Goal: Task Accomplishment & Management: Complete application form

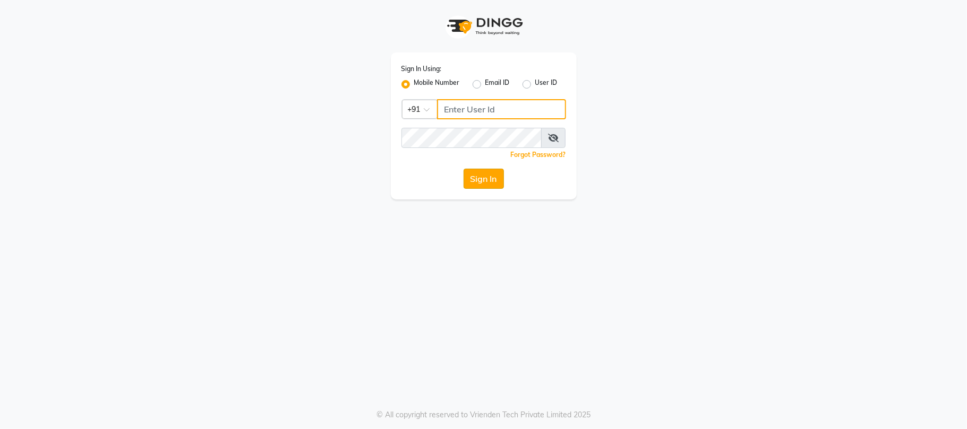
type input "9709702444"
click at [478, 177] on button "Sign In" at bounding box center [483, 179] width 40 height 20
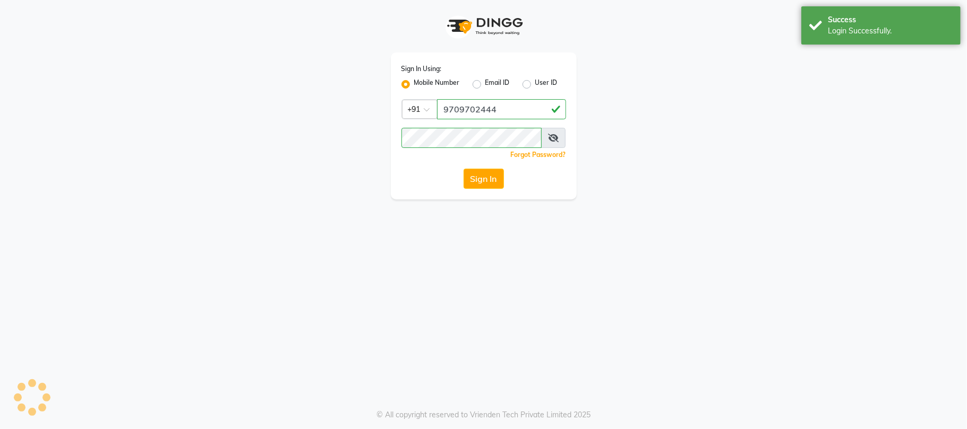
select select "service"
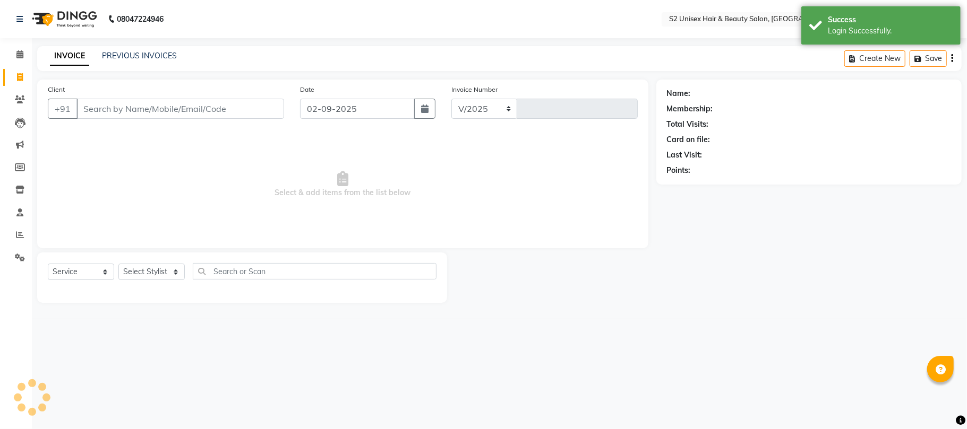
select select "3982"
type input "1143"
click at [18, 231] on icon at bounding box center [20, 235] width 8 height 8
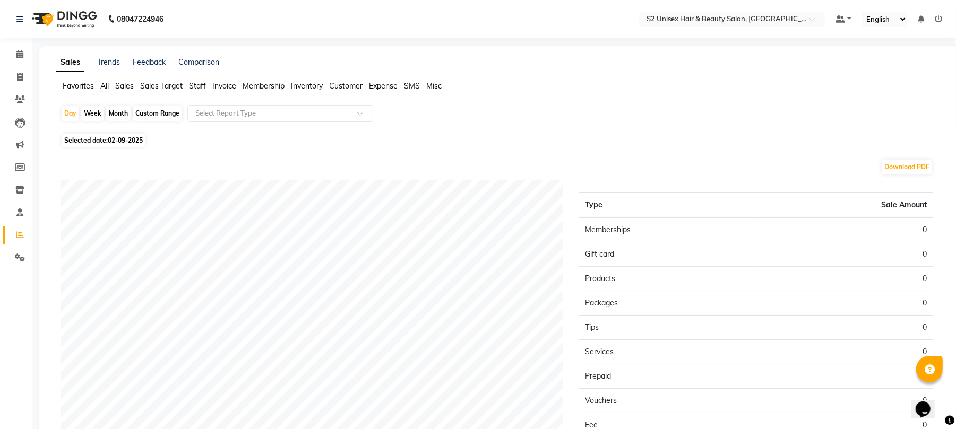
click at [115, 109] on div "Month" at bounding box center [118, 113] width 24 height 15
select select "9"
select select "2025"
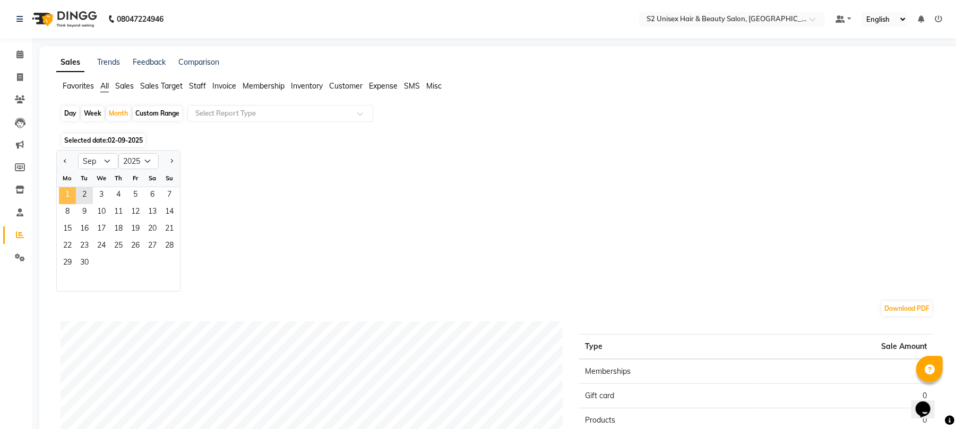
click at [71, 200] on span "1" at bounding box center [67, 195] width 17 height 17
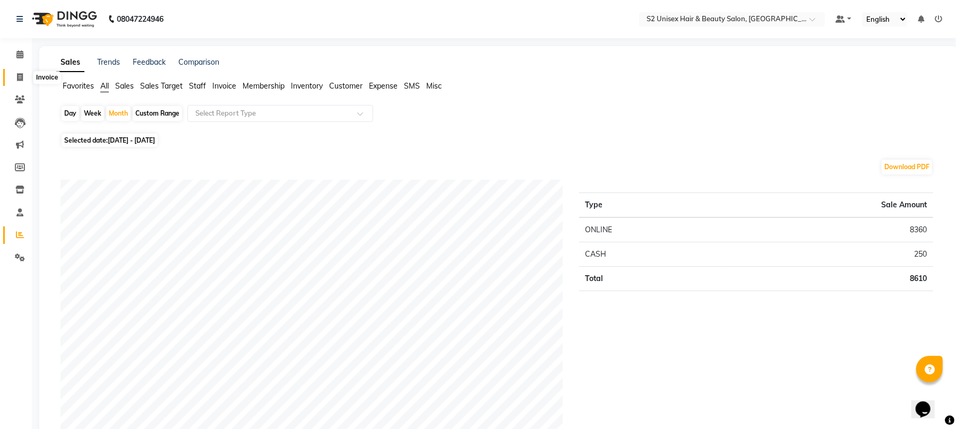
click at [20, 75] on icon at bounding box center [20, 77] width 6 height 8
select select "service"
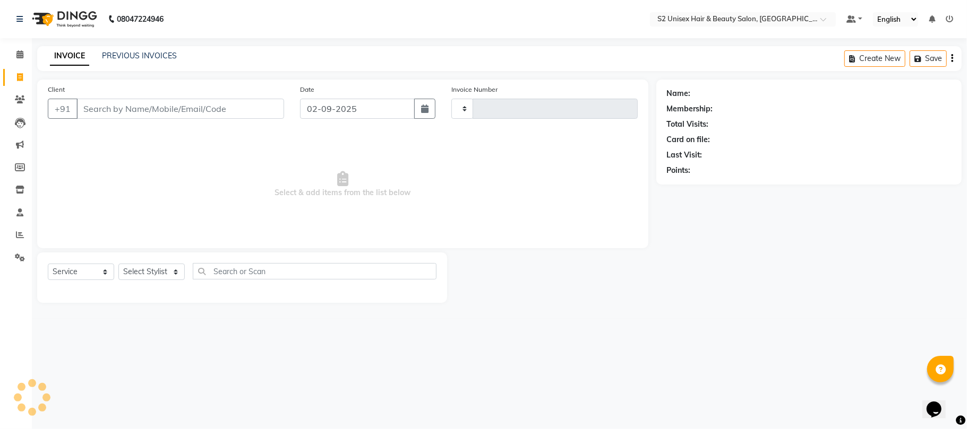
type input "1143"
select select "3982"
click at [144, 272] on select "Select Stylist [PERSON_NAME] Gulshan KHUSHI [PERSON_NAME] [PERSON_NAME] S2 salo…" at bounding box center [151, 272] width 66 height 16
select select "20295"
click at [118, 264] on select "Select Stylist [PERSON_NAME] Gulshan KHUSHI [PERSON_NAME] [PERSON_NAME] S2 salo…" at bounding box center [151, 272] width 66 height 16
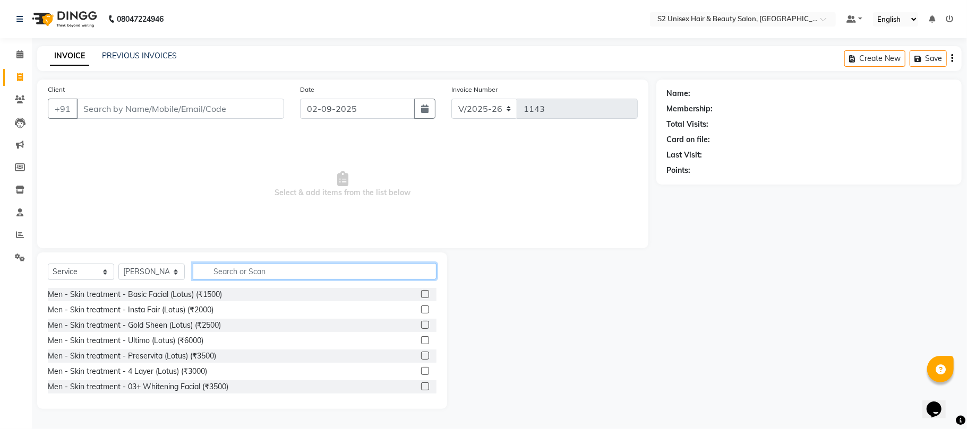
click at [246, 268] on input "text" at bounding box center [315, 271] width 244 height 16
type input "hair"
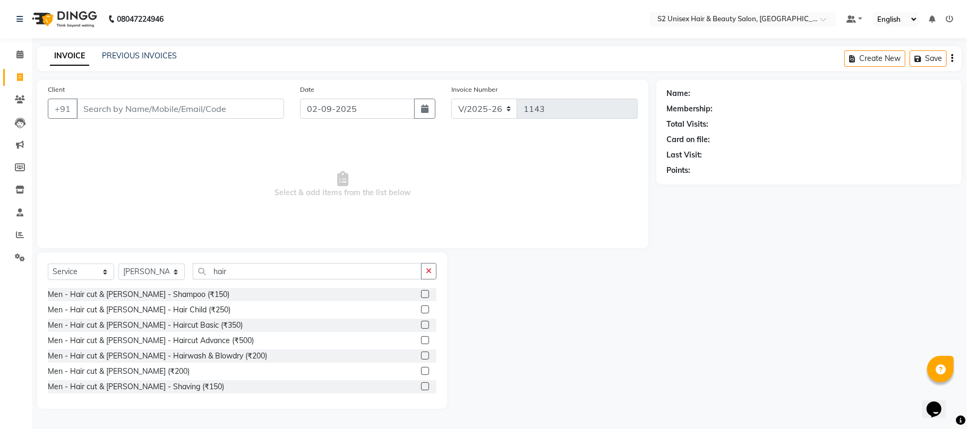
click at [421, 323] on label at bounding box center [425, 325] width 8 height 8
click at [421, 323] on input "checkbox" at bounding box center [424, 325] width 7 height 7
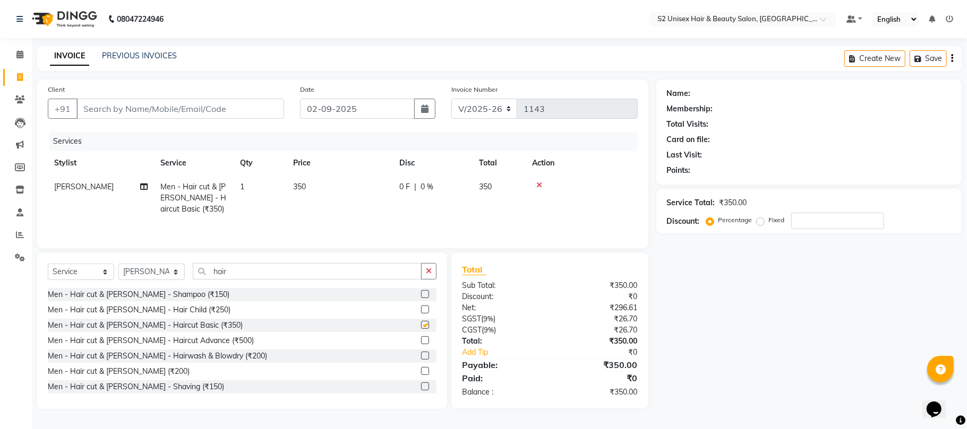
checkbox input "false"
click at [424, 272] on button "button" at bounding box center [428, 271] width 15 height 16
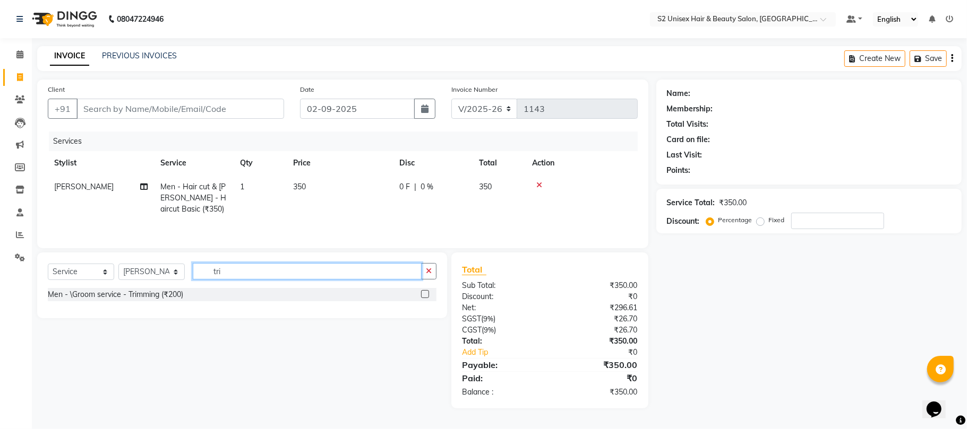
type input "tri"
click at [427, 295] on label at bounding box center [425, 294] width 8 height 8
click at [427, 295] on input "checkbox" at bounding box center [424, 294] width 7 height 7
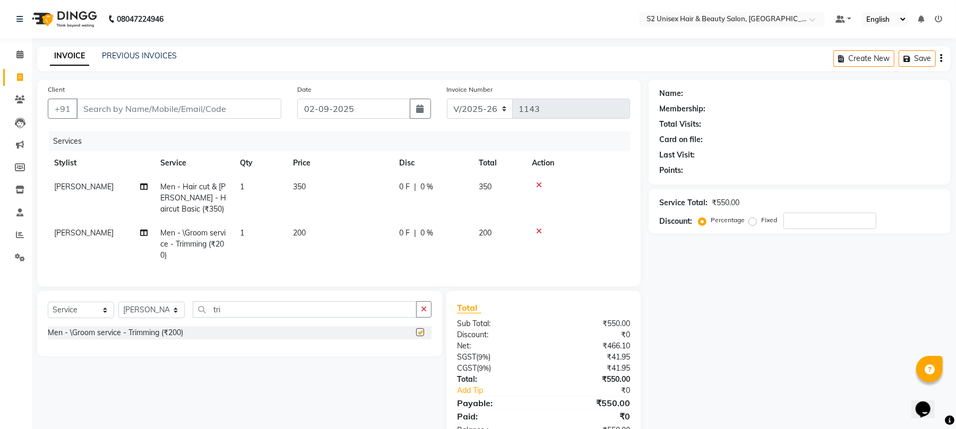
checkbox input "false"
click at [419, 318] on button "button" at bounding box center [423, 310] width 15 height 16
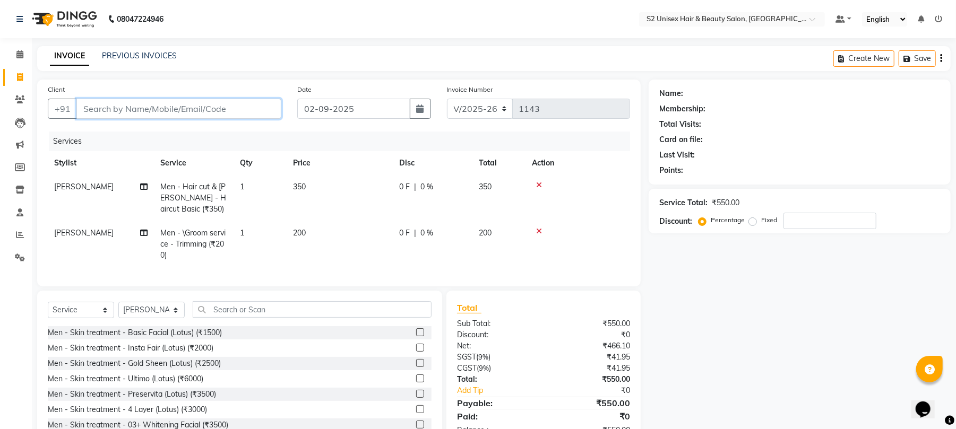
click at [234, 109] on input "Client" at bounding box center [178, 109] width 205 height 20
type input "6"
type input "0"
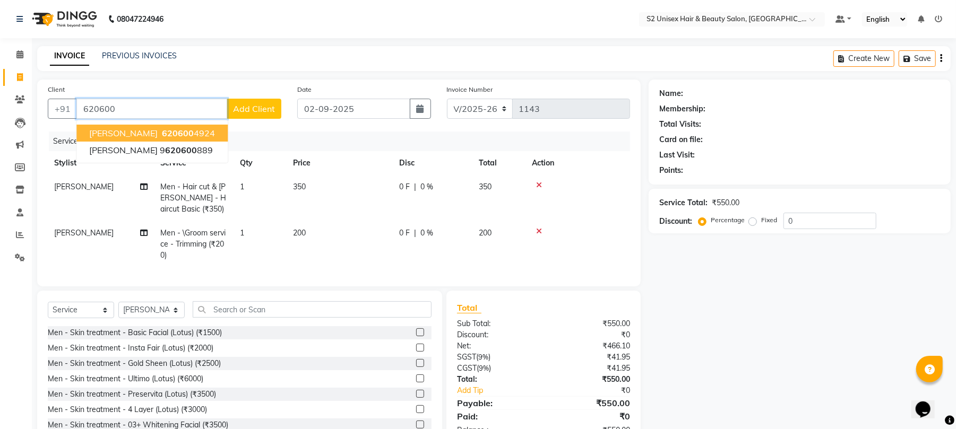
click at [179, 133] on button "[PERSON_NAME] 620600 4924" at bounding box center [151, 133] width 151 height 17
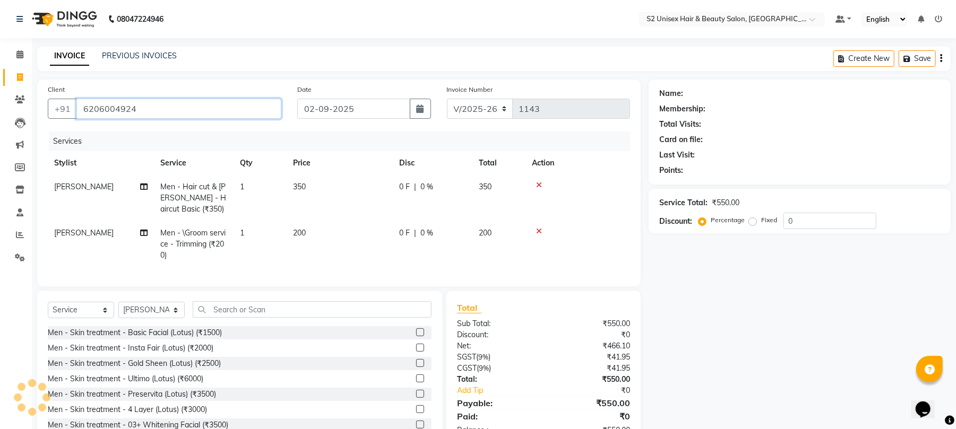
type input "6206004924"
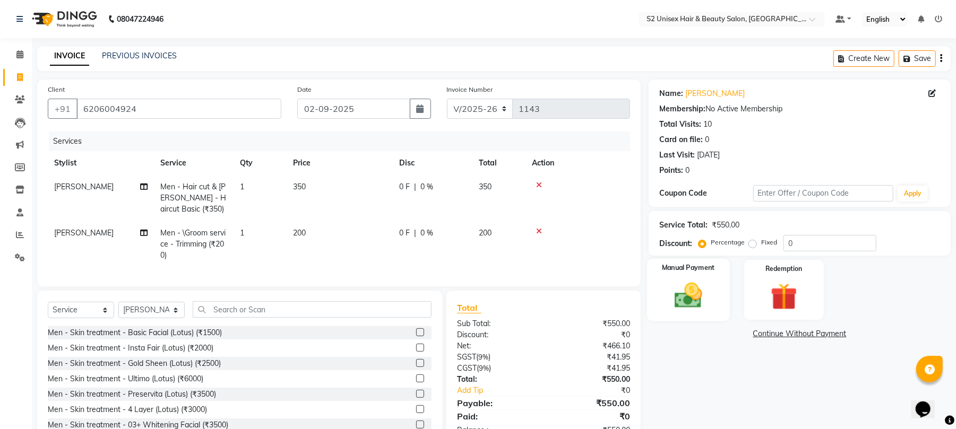
click at [699, 283] on img at bounding box center [689, 296] width 46 height 32
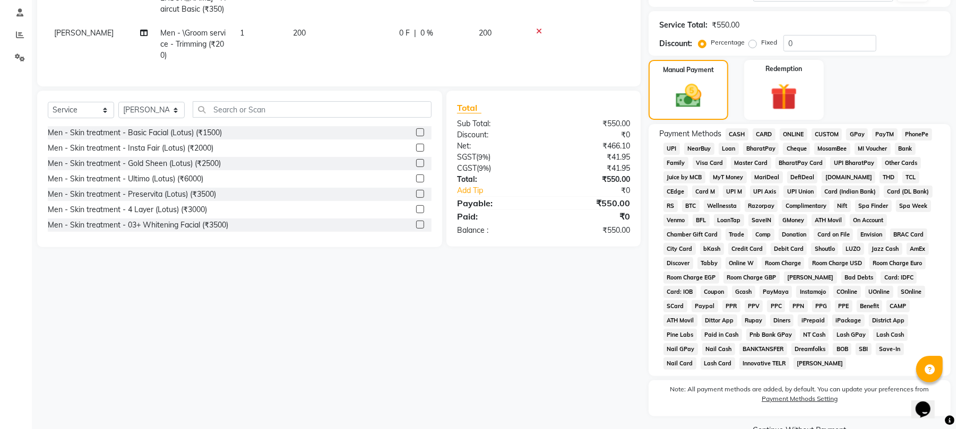
scroll to position [213, 0]
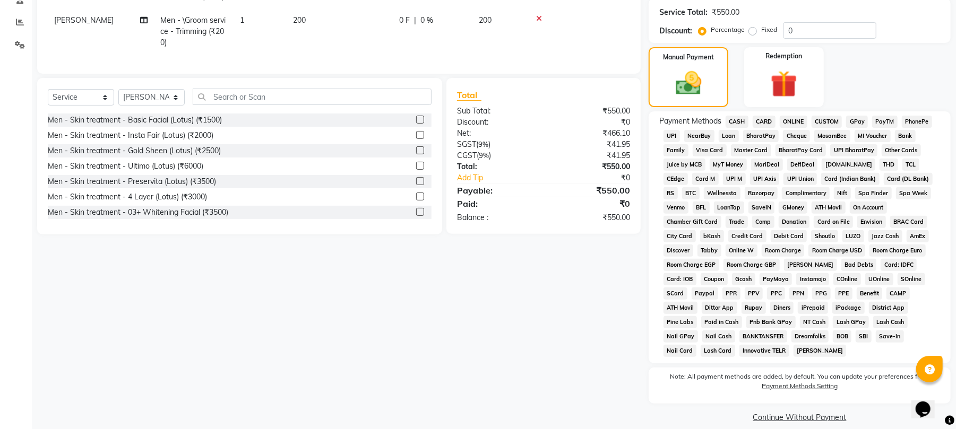
click at [797, 122] on span "ONLINE" at bounding box center [794, 122] width 28 height 12
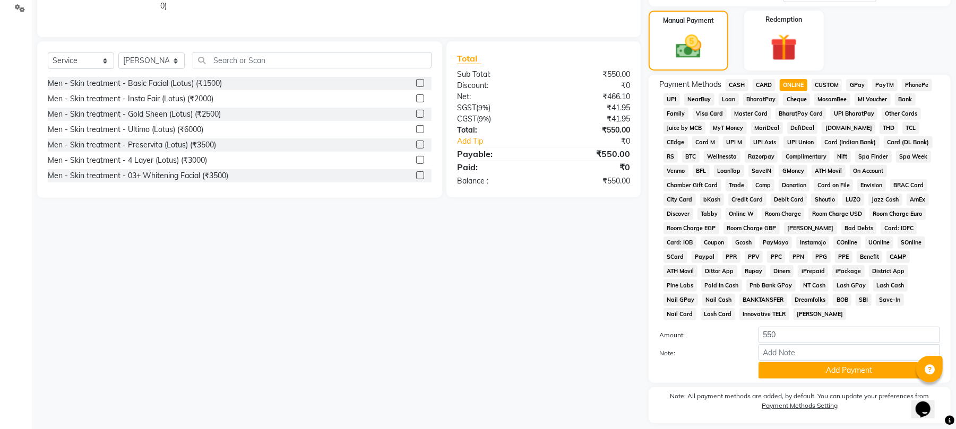
scroll to position [270, 0]
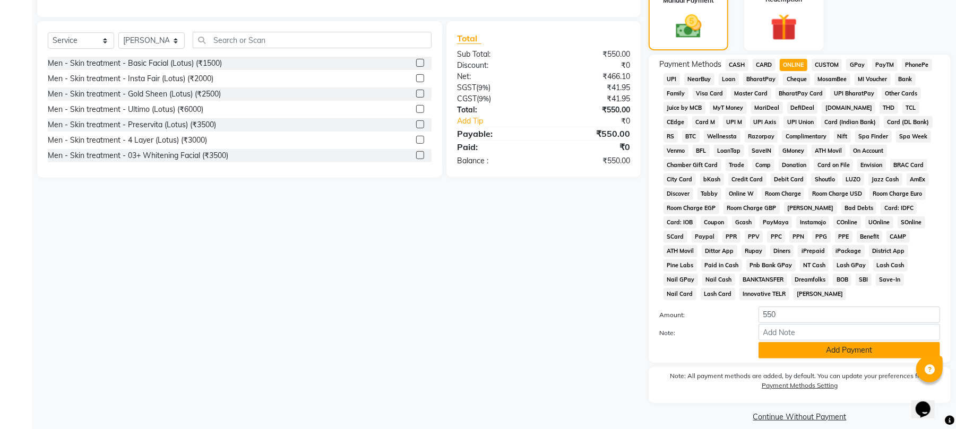
click at [844, 342] on button "Add Payment" at bounding box center [850, 350] width 182 height 16
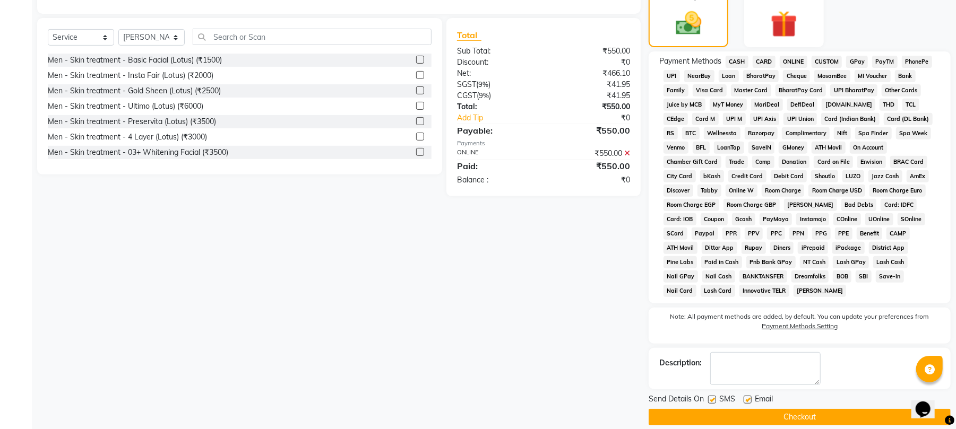
scroll to position [274, 0]
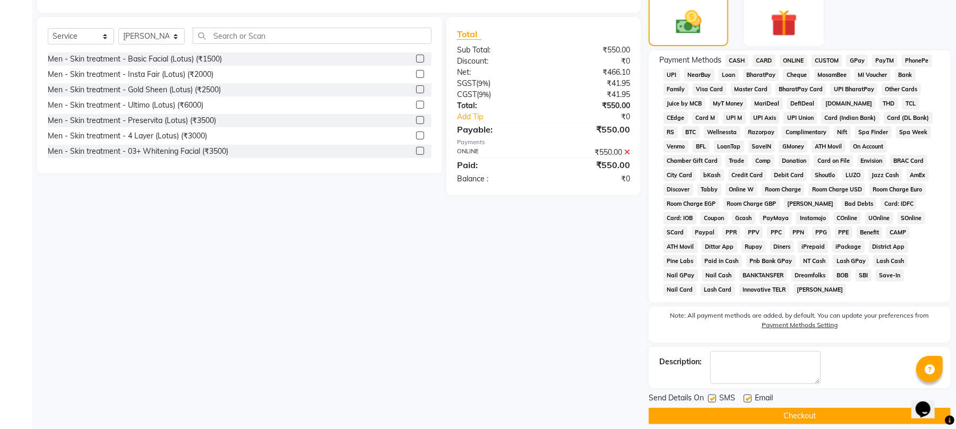
click at [793, 408] on button "Checkout" at bounding box center [800, 416] width 302 height 16
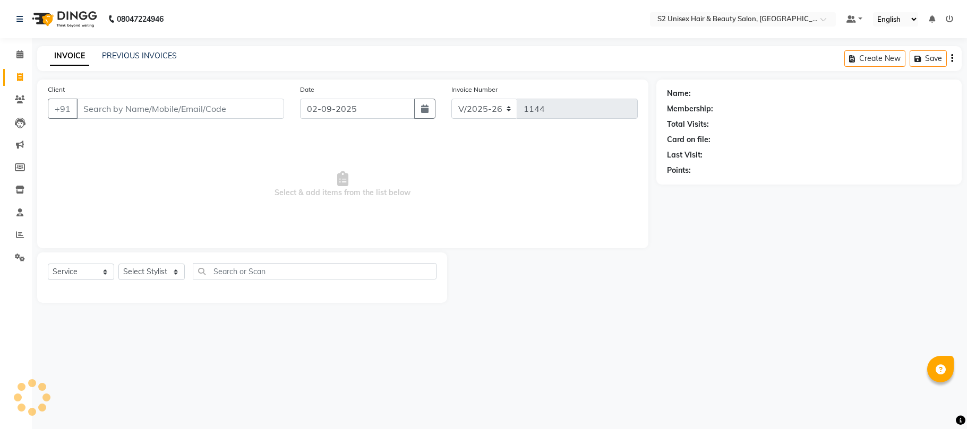
select select "3982"
select select "service"
